Goal: Transaction & Acquisition: Download file/media

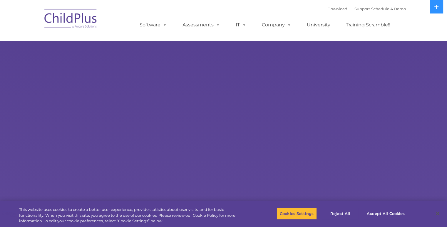
select select "MEDIUM"
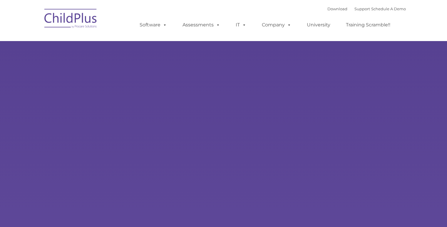
type input ""
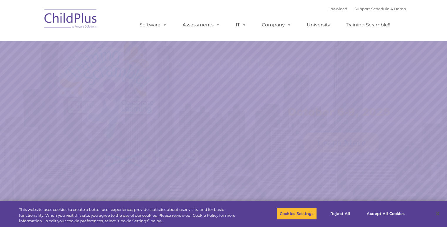
select select "MEDIUM"
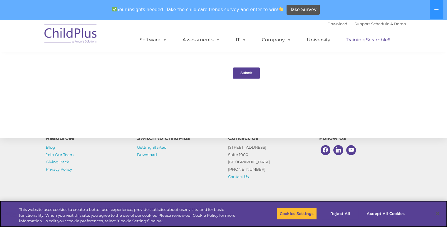
scroll to position [651, 0]
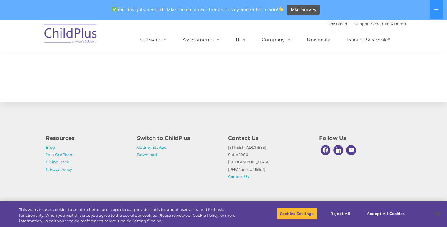
click at [68, 26] on img at bounding box center [70, 34] width 59 height 29
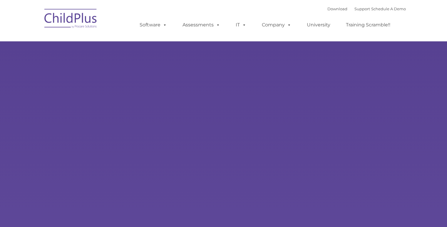
type input ""
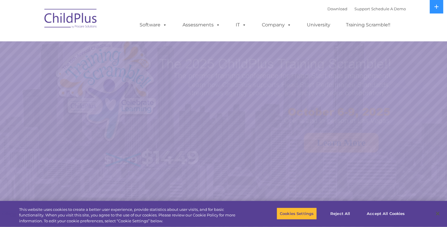
select select "MEDIUM"
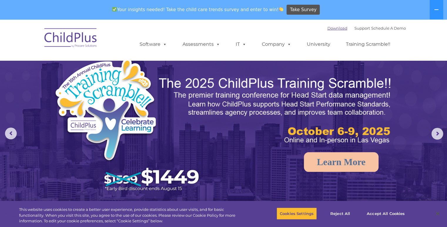
click at [332, 28] on link "Download" at bounding box center [337, 28] width 20 height 5
